Goal: Ask a question

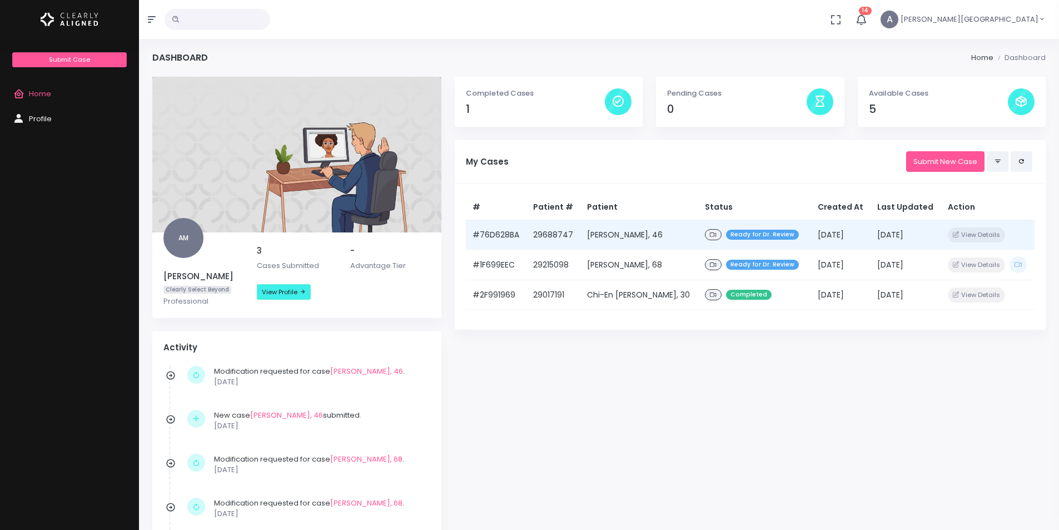
click at [529, 232] on td "29688747" at bounding box center [553, 235] width 54 height 30
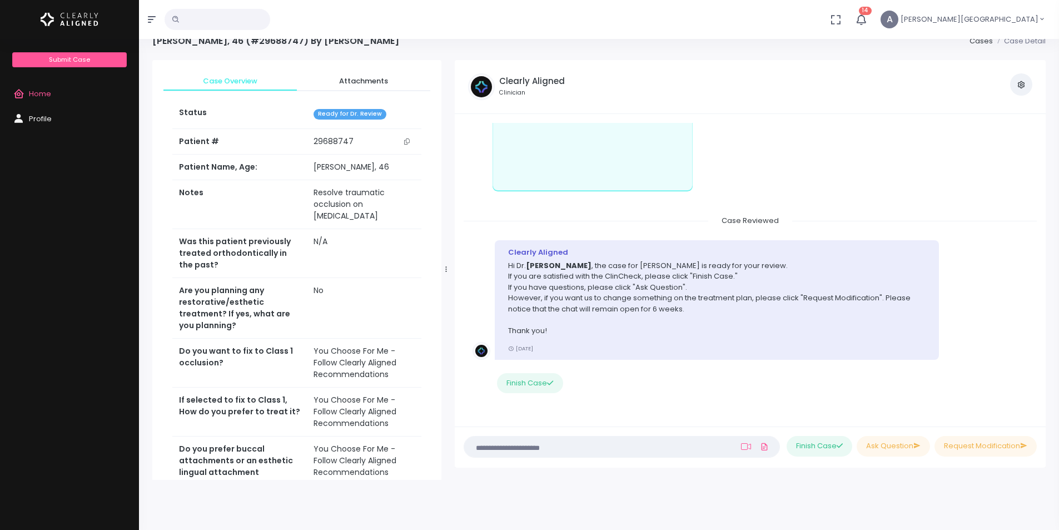
scroll to position [89, 0]
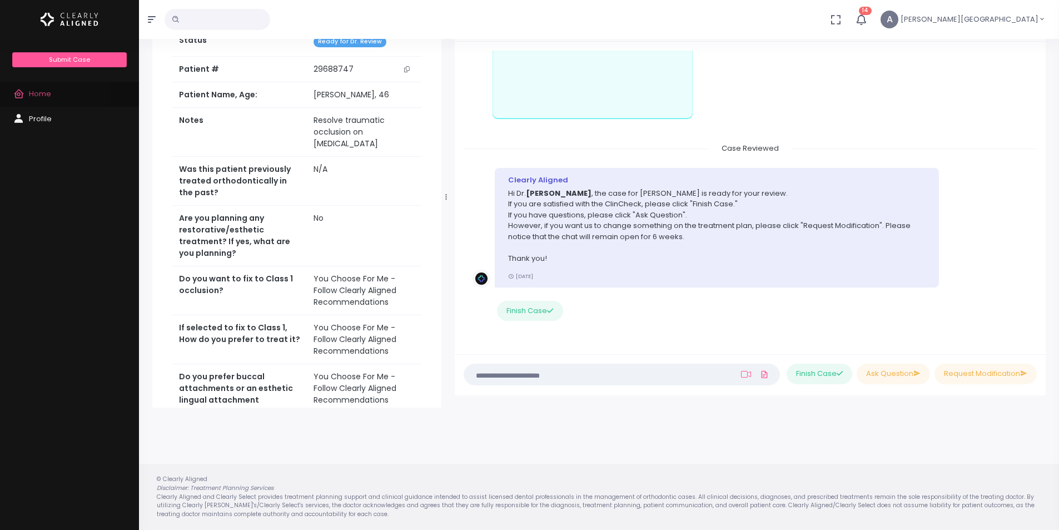
click at [49, 97] on span "Home" at bounding box center [40, 93] width 22 height 11
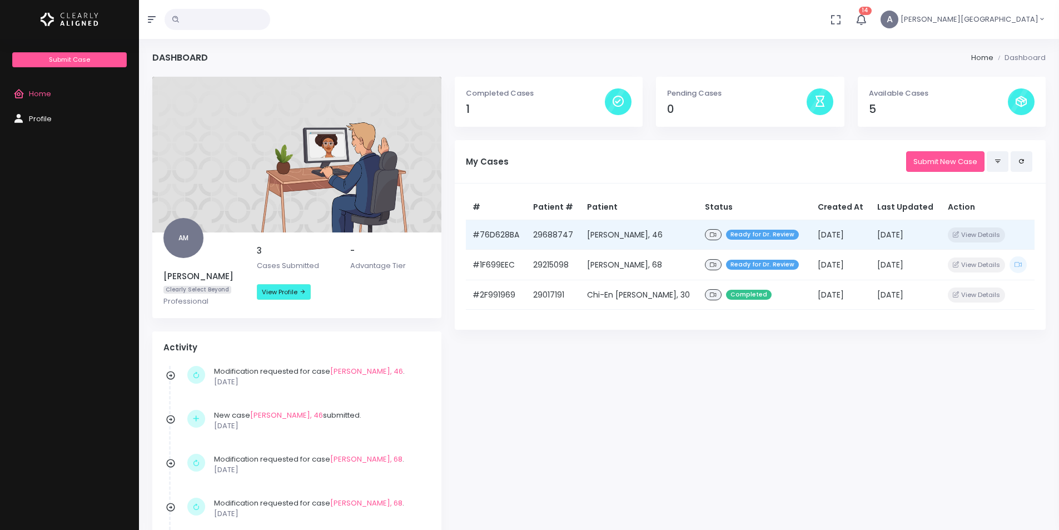
click at [668, 236] on td "[PERSON_NAME], 46" at bounding box center [639, 235] width 118 height 30
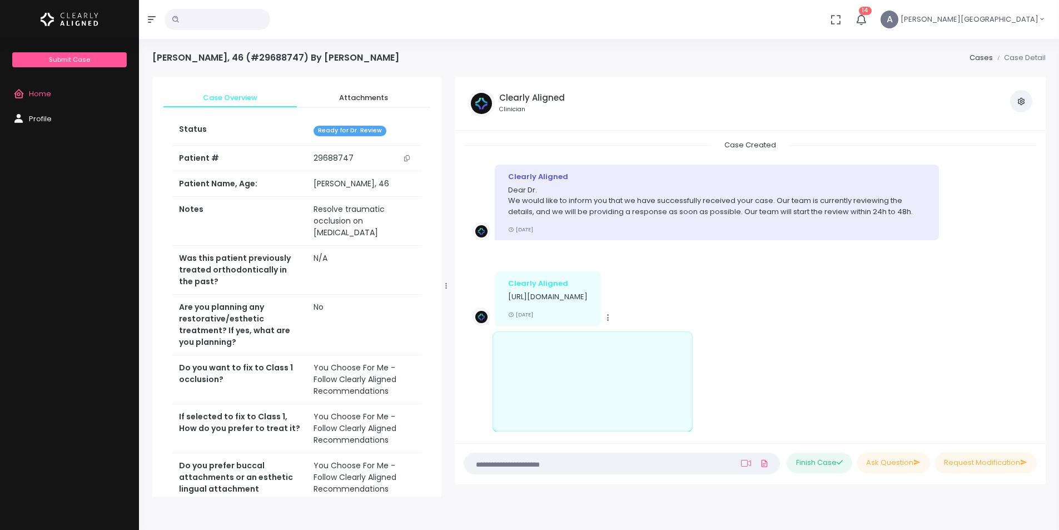
scroll to position [227, 0]
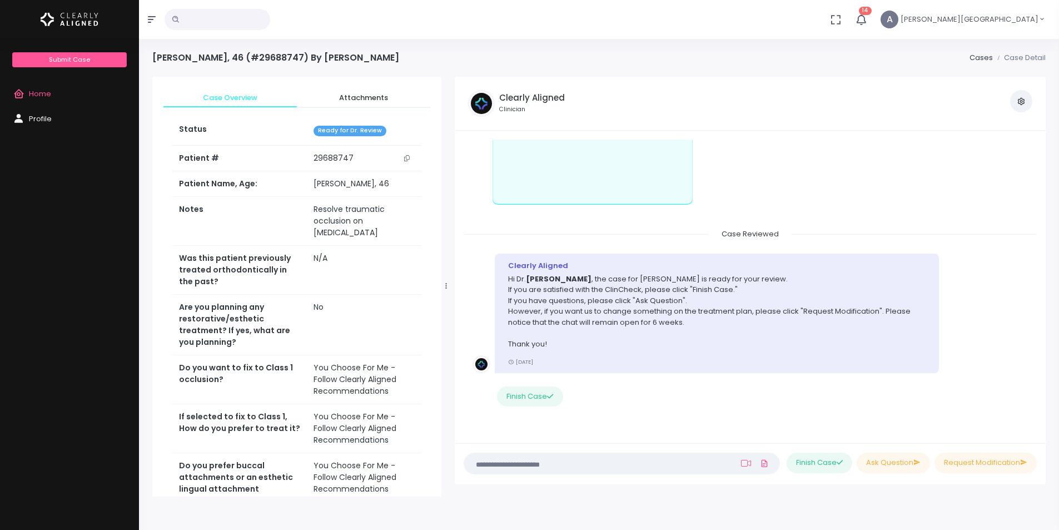
click at [594, 465] on textarea at bounding box center [600, 463] width 258 height 12
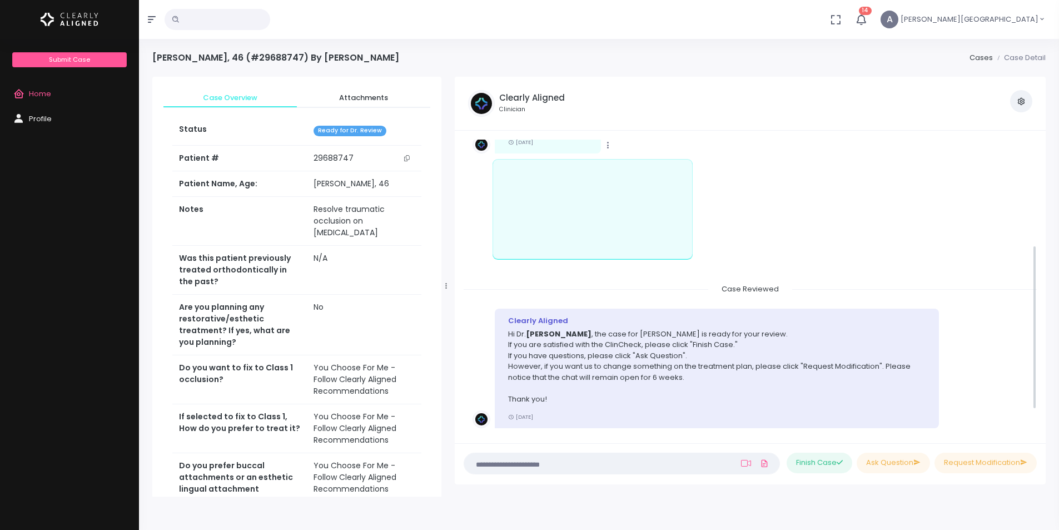
scroll to position [227, 0]
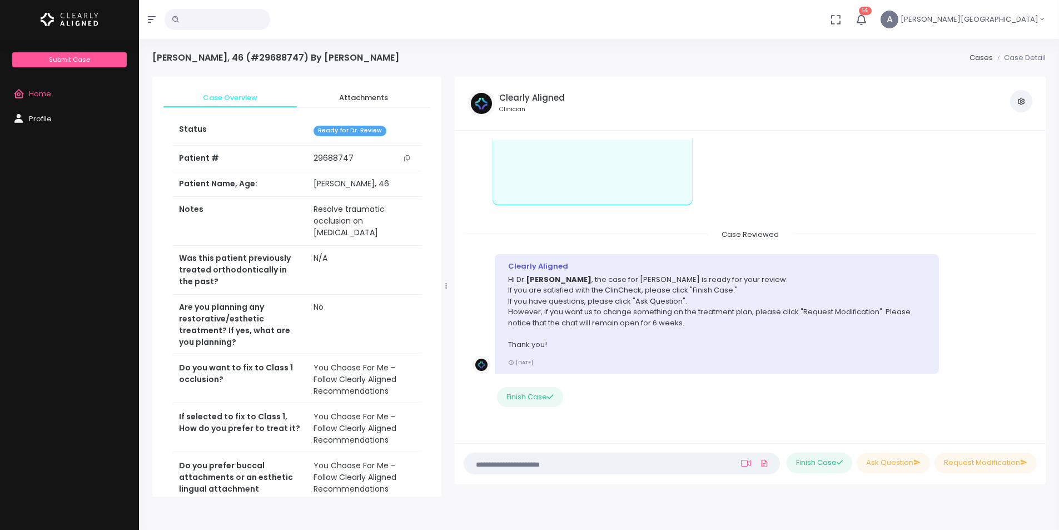
click at [574, 468] on textarea at bounding box center [600, 463] width 258 height 12
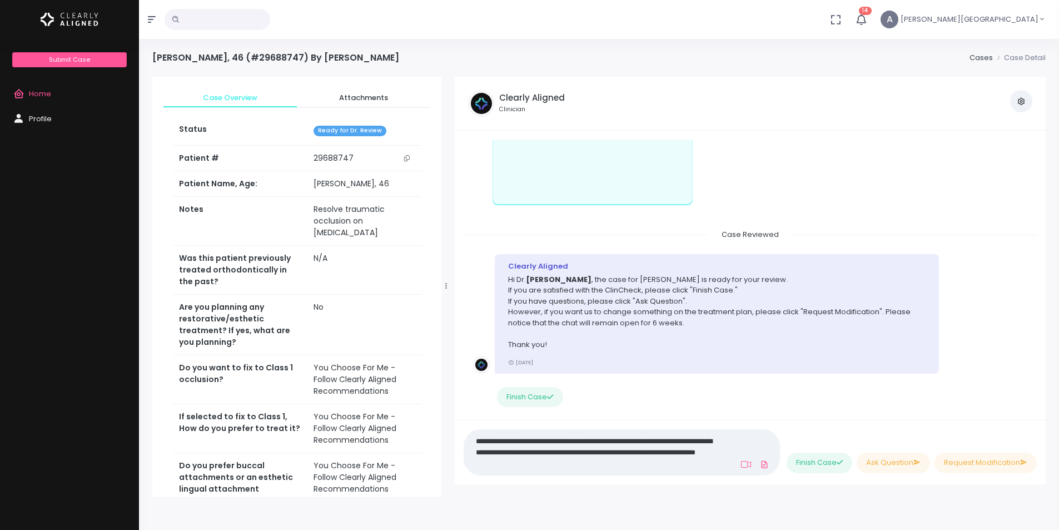
click at [619, 466] on textarea "**********" at bounding box center [597, 452] width 253 height 36
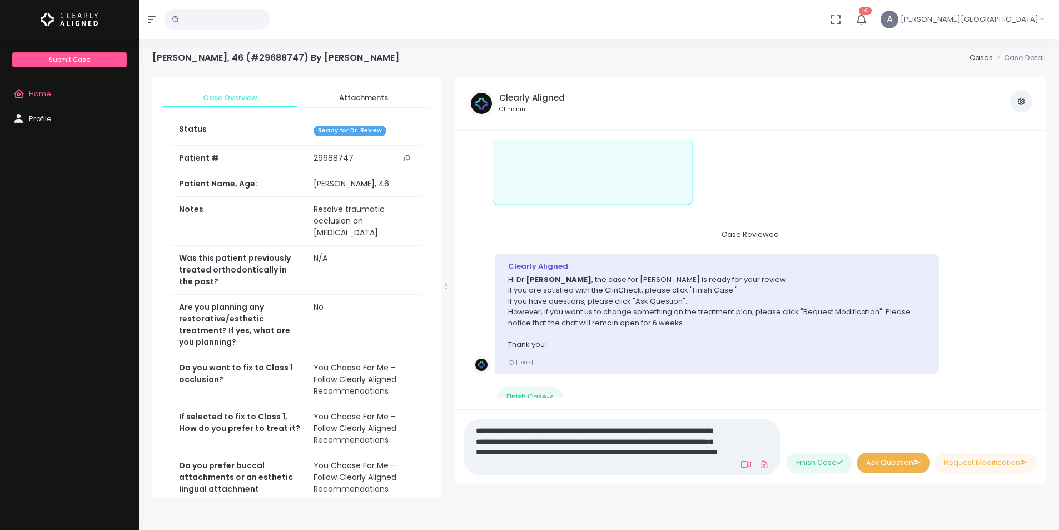
type textarea "**********"
click at [871, 458] on button "Ask Question" at bounding box center [893, 462] width 73 height 21
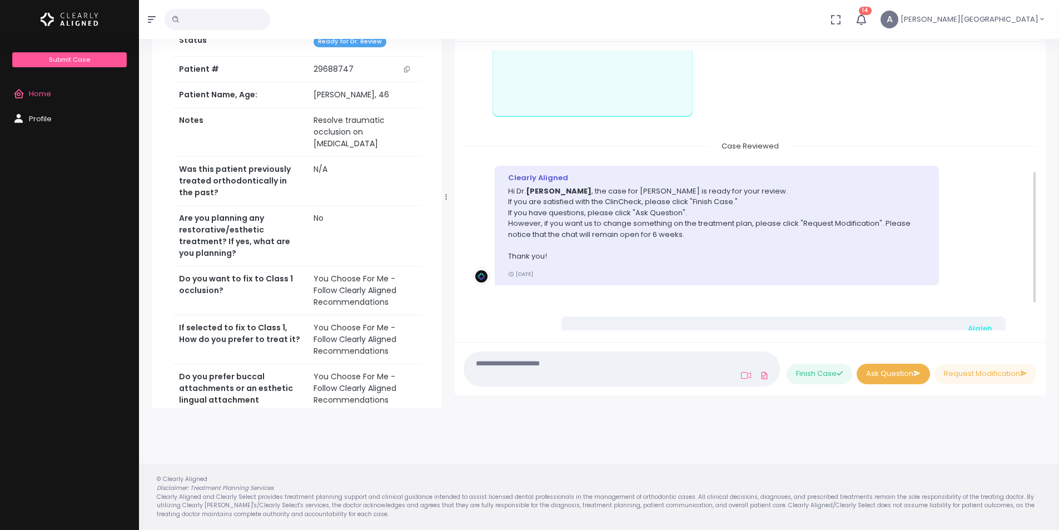
scroll to position [88, 0]
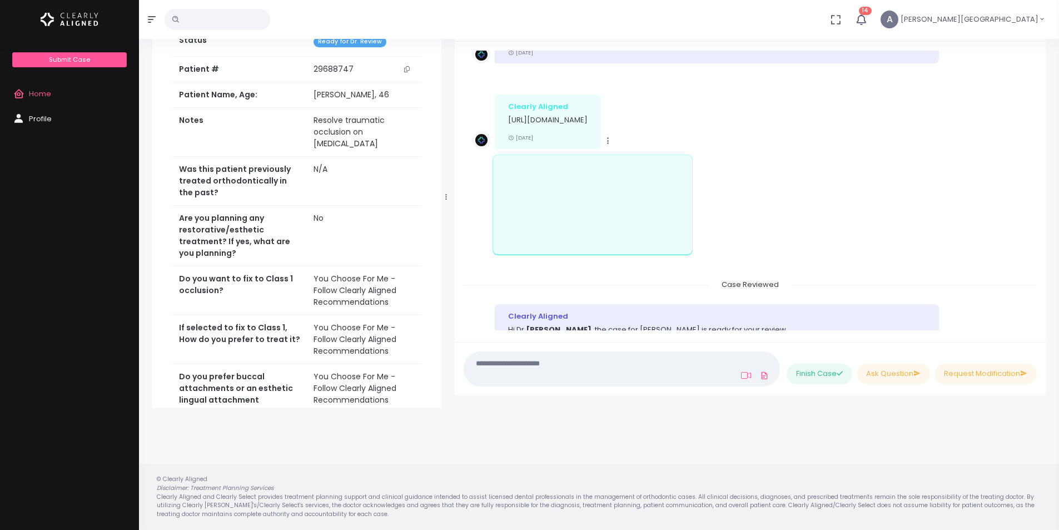
click at [71, 91] on link "Home" at bounding box center [69, 94] width 139 height 25
